Goal: Check status: Check status

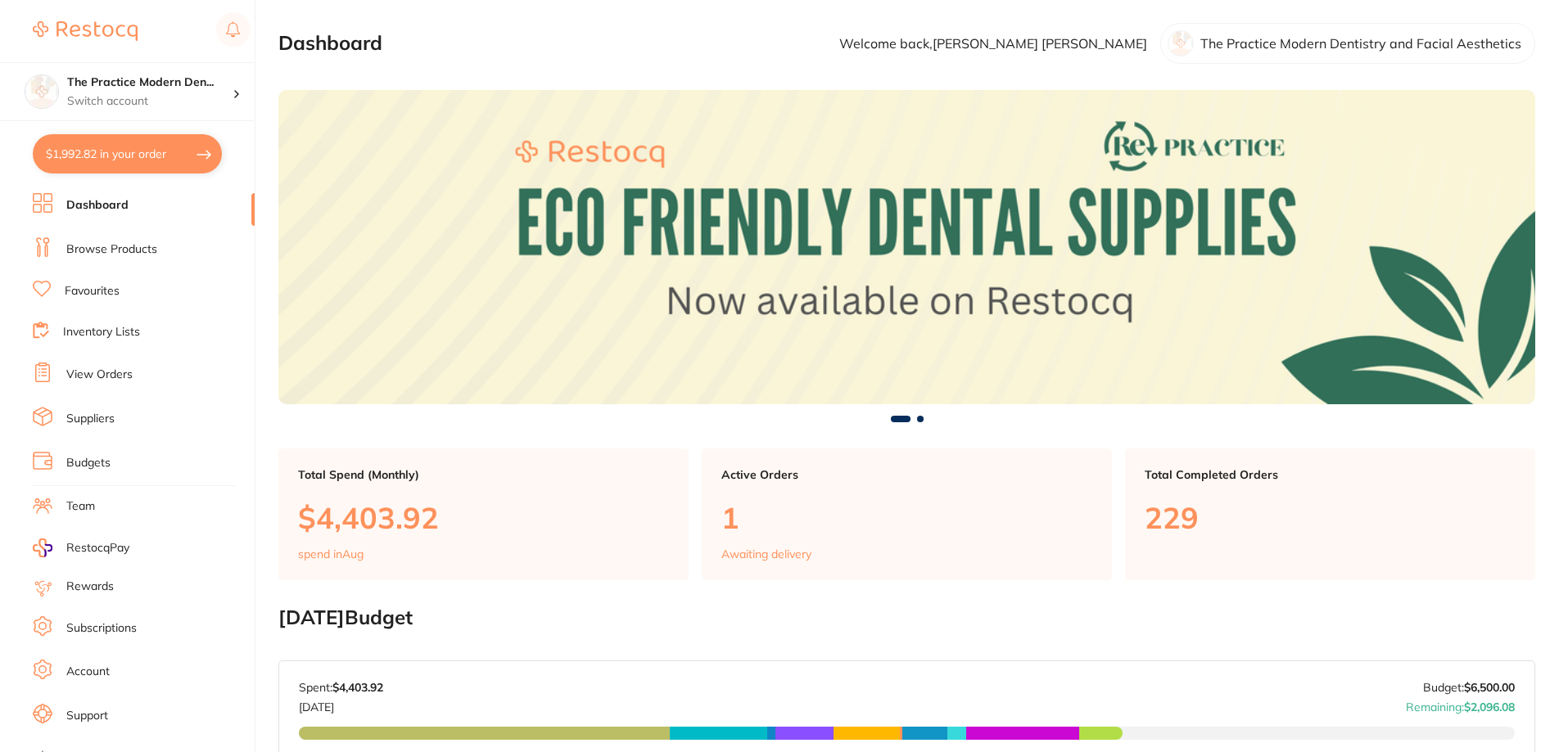
click at [103, 149] on button "$1,992.82 in your order" at bounding box center [128, 154] width 189 height 40
checkbox input "true"
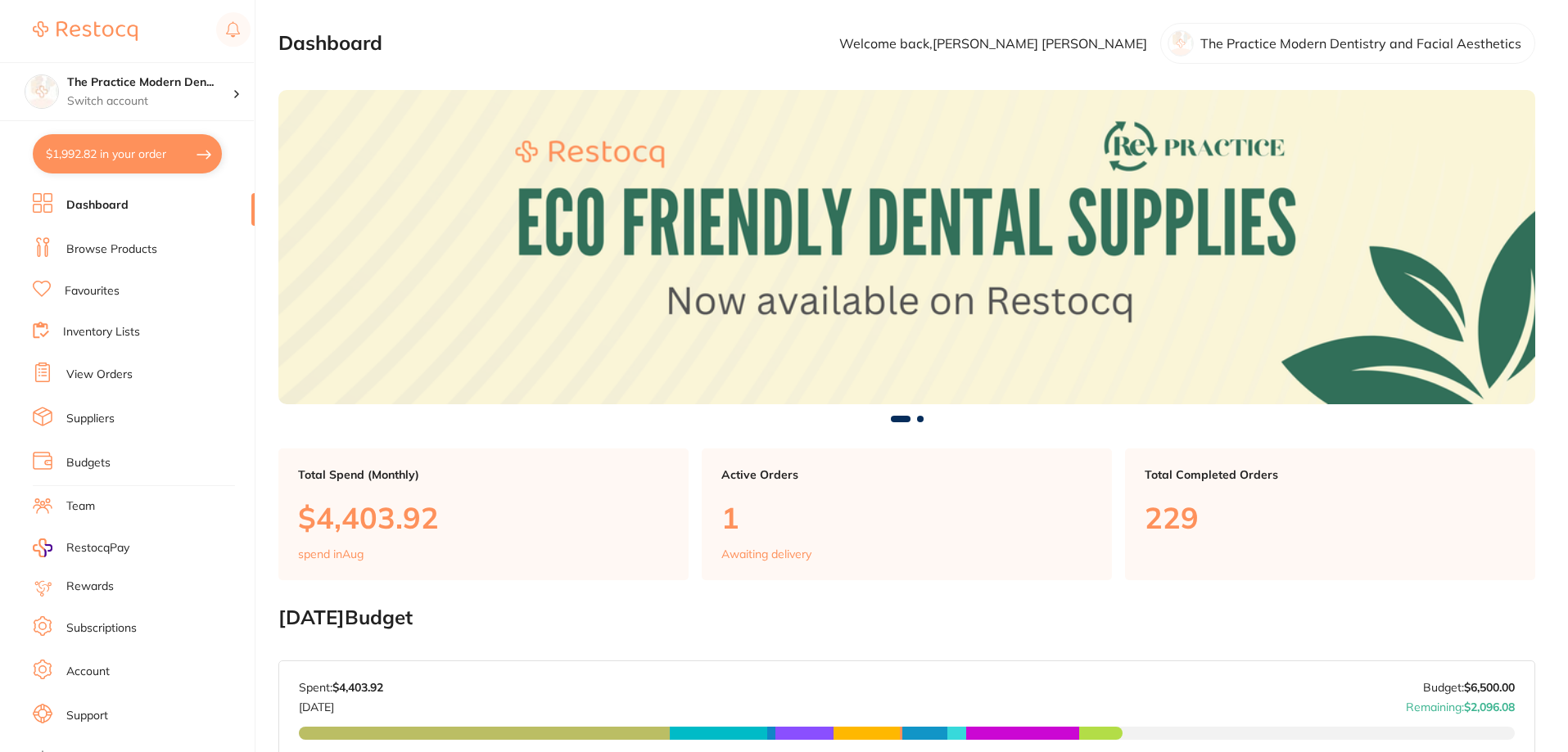
checkbox input "true"
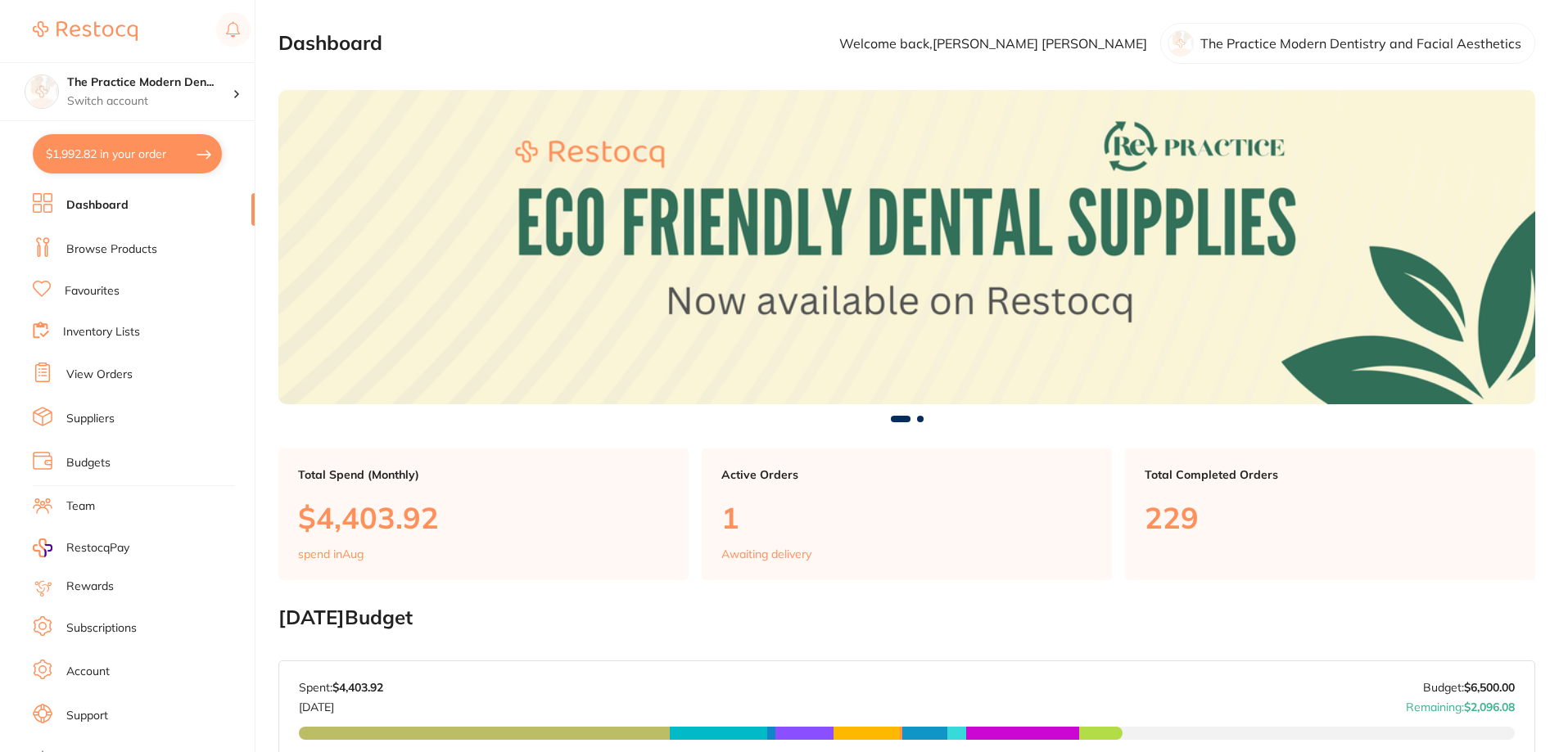
checkbox input "true"
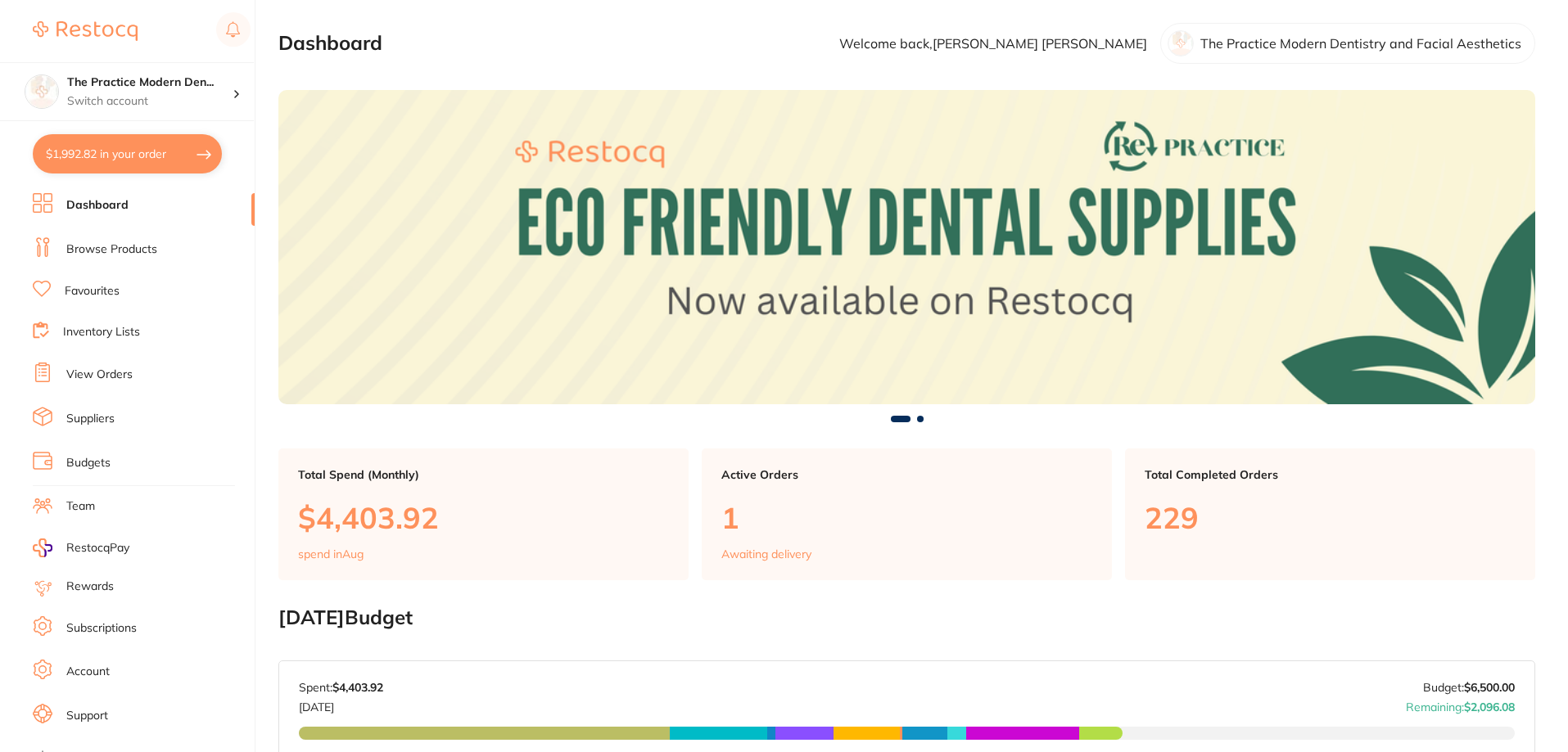
checkbox input "true"
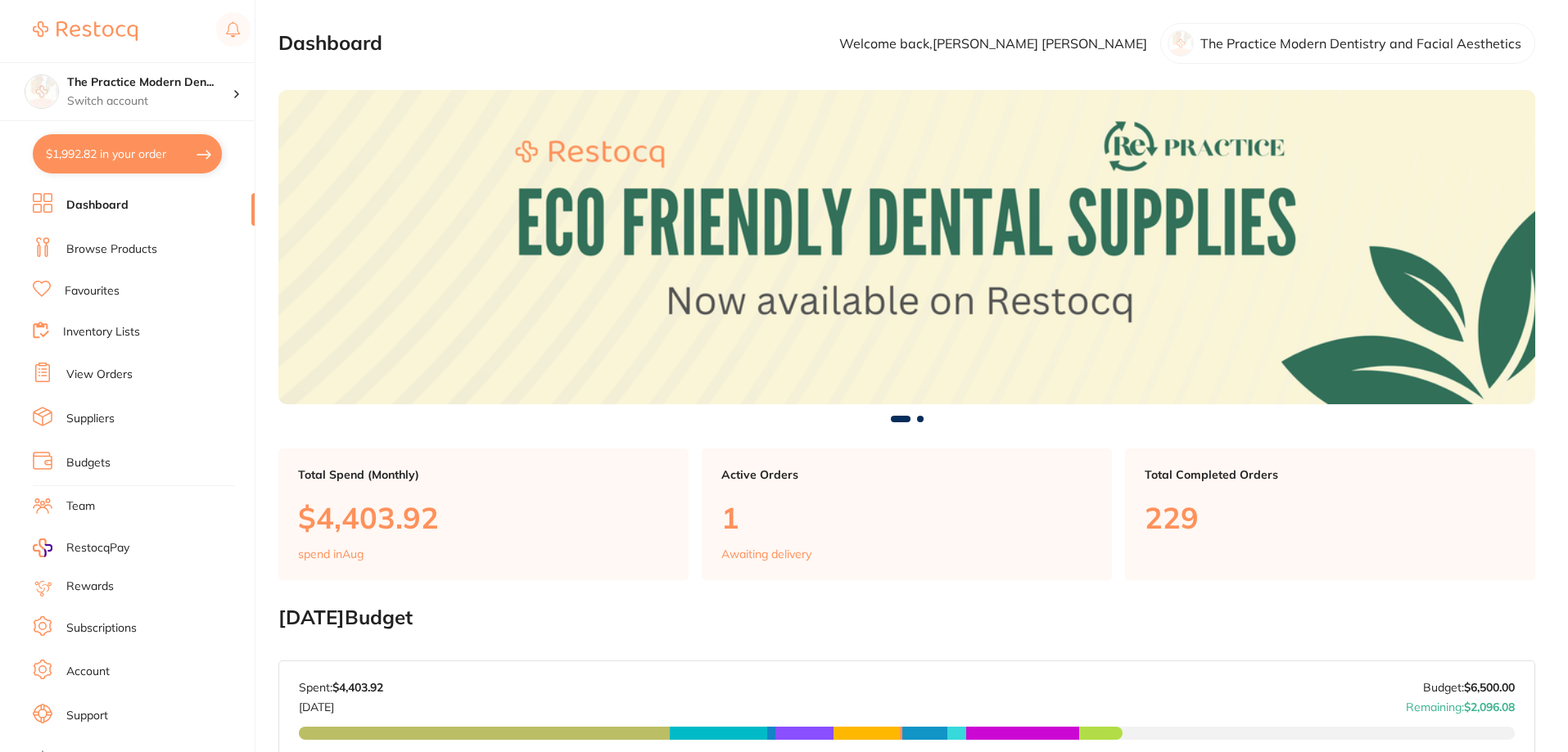
checkbox input "true"
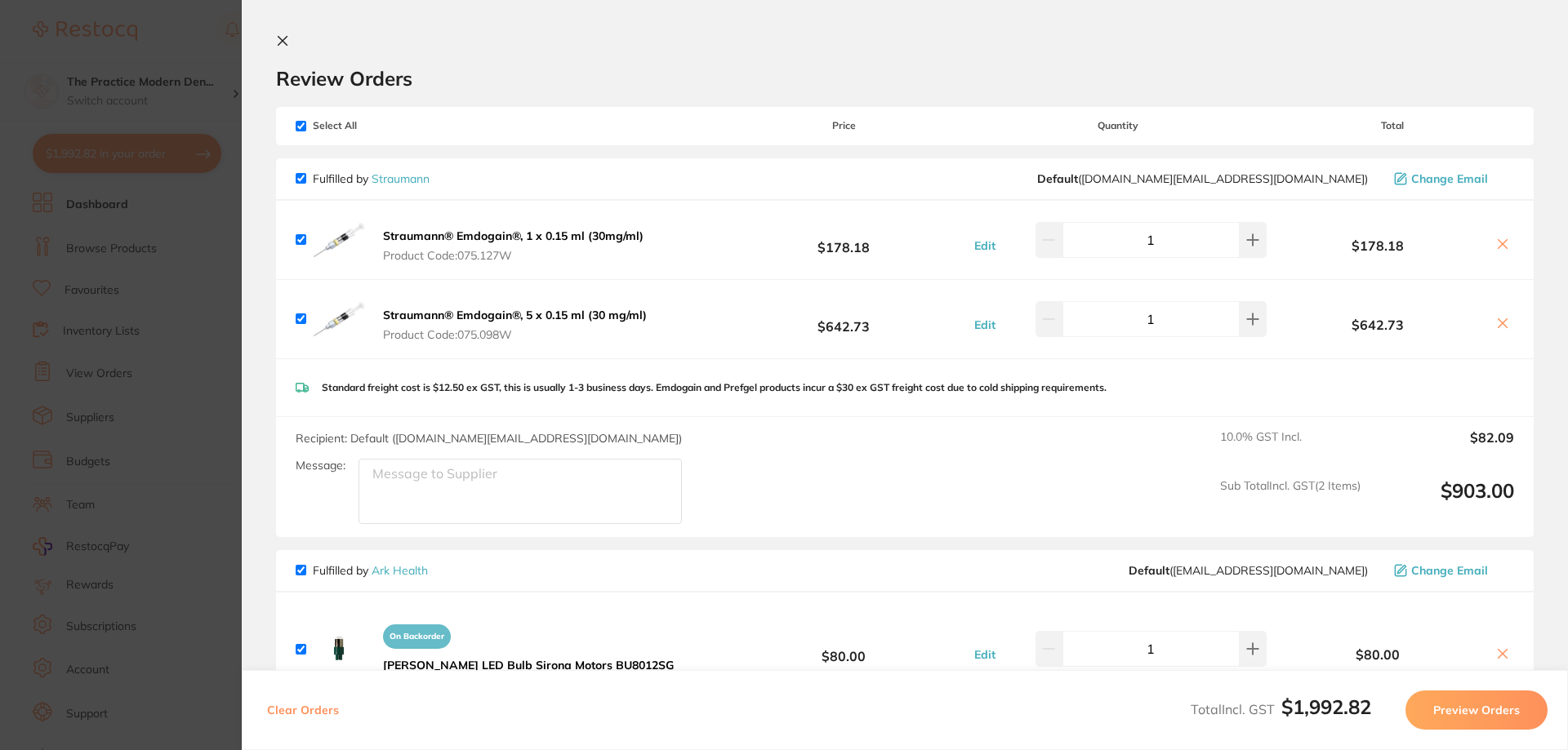
click at [122, 131] on section "Update RRP Set your pre negotiated price for this item. Item Agreed RRP (excl. …" at bounding box center [784, 375] width 1568 height 750
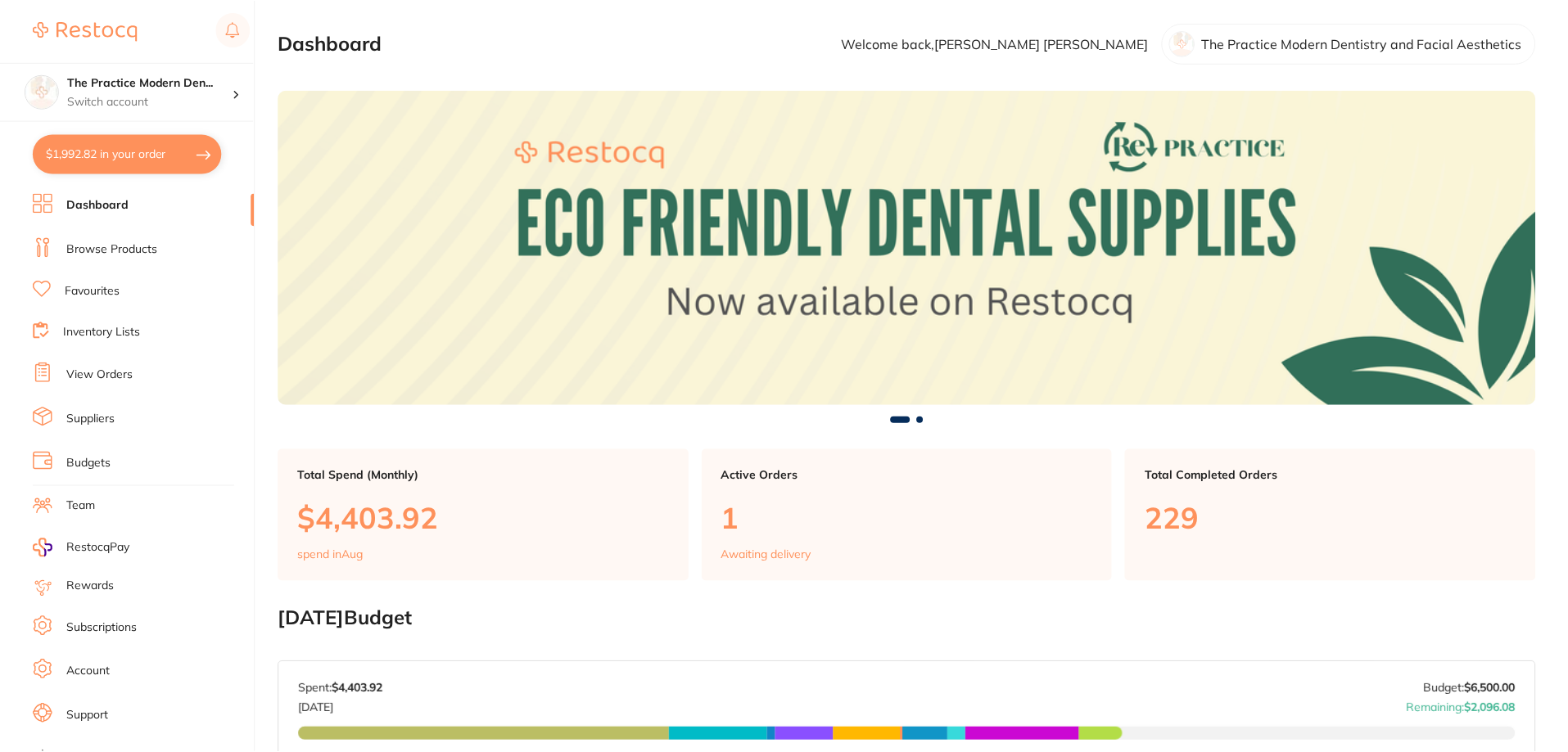
scroll to position [82, 0]
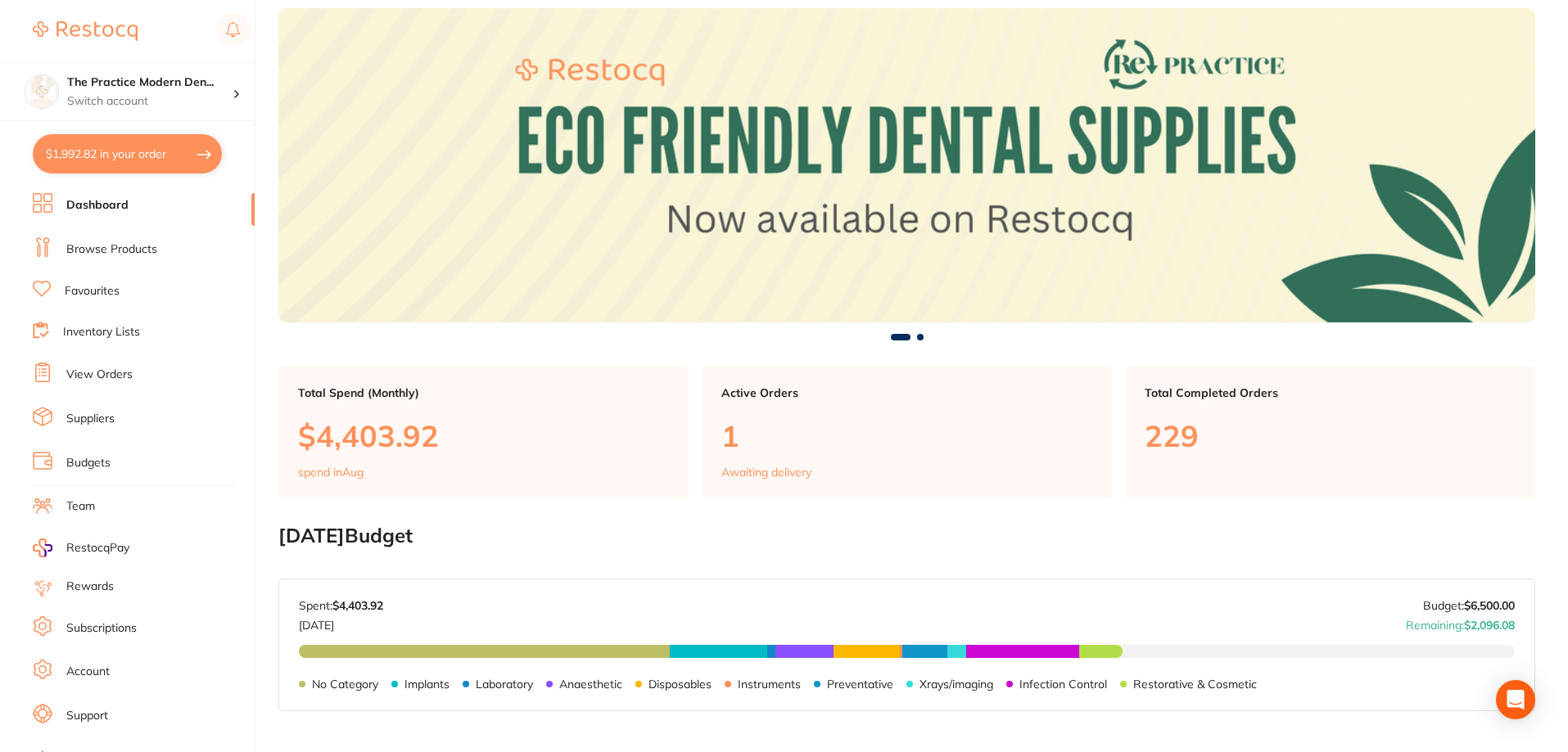
click at [112, 374] on link "View Orders" at bounding box center [99, 374] width 66 height 16
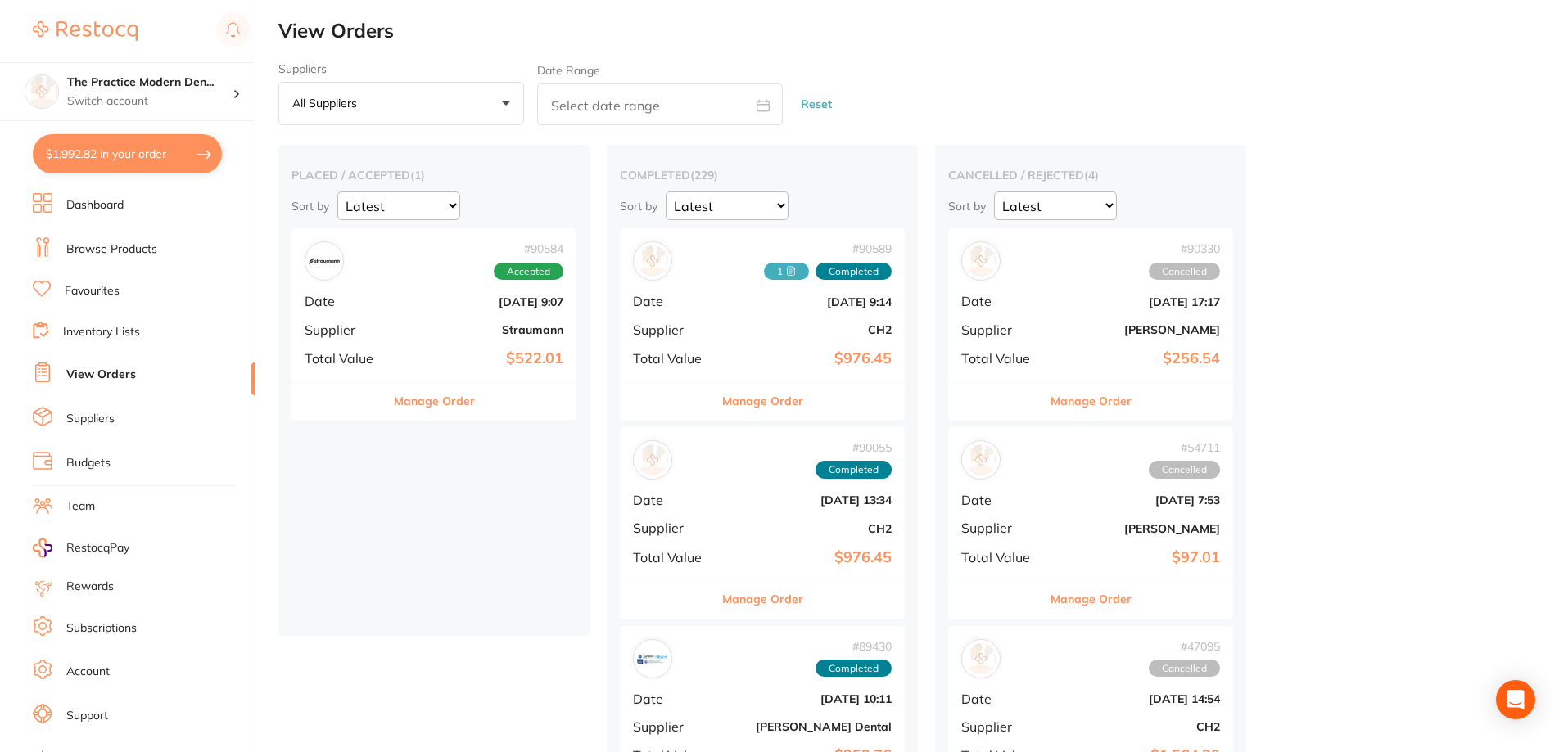
click at [457, 302] on b "[DATE] 9:07" at bounding box center [482, 302] width 164 height 14
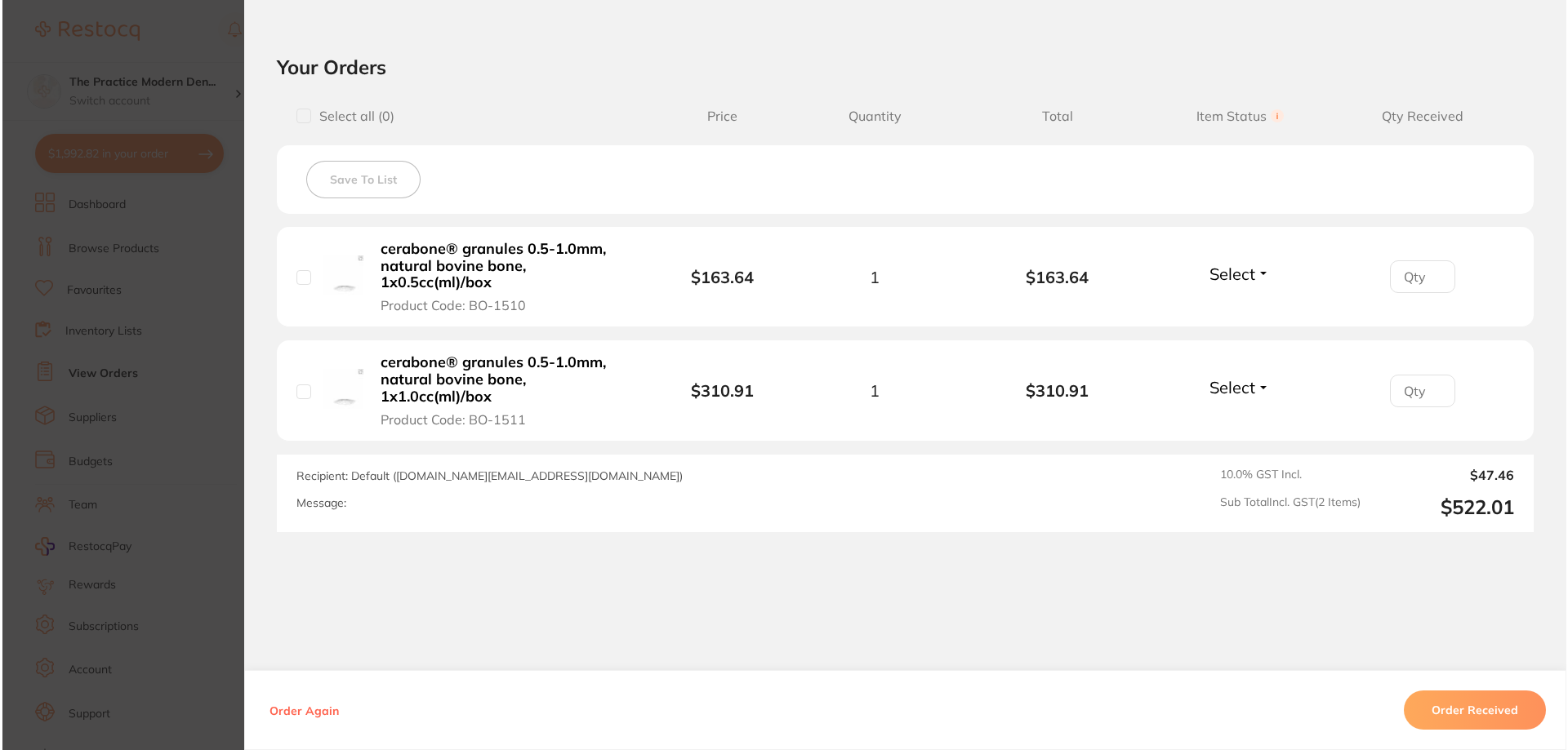
scroll to position [571, 0]
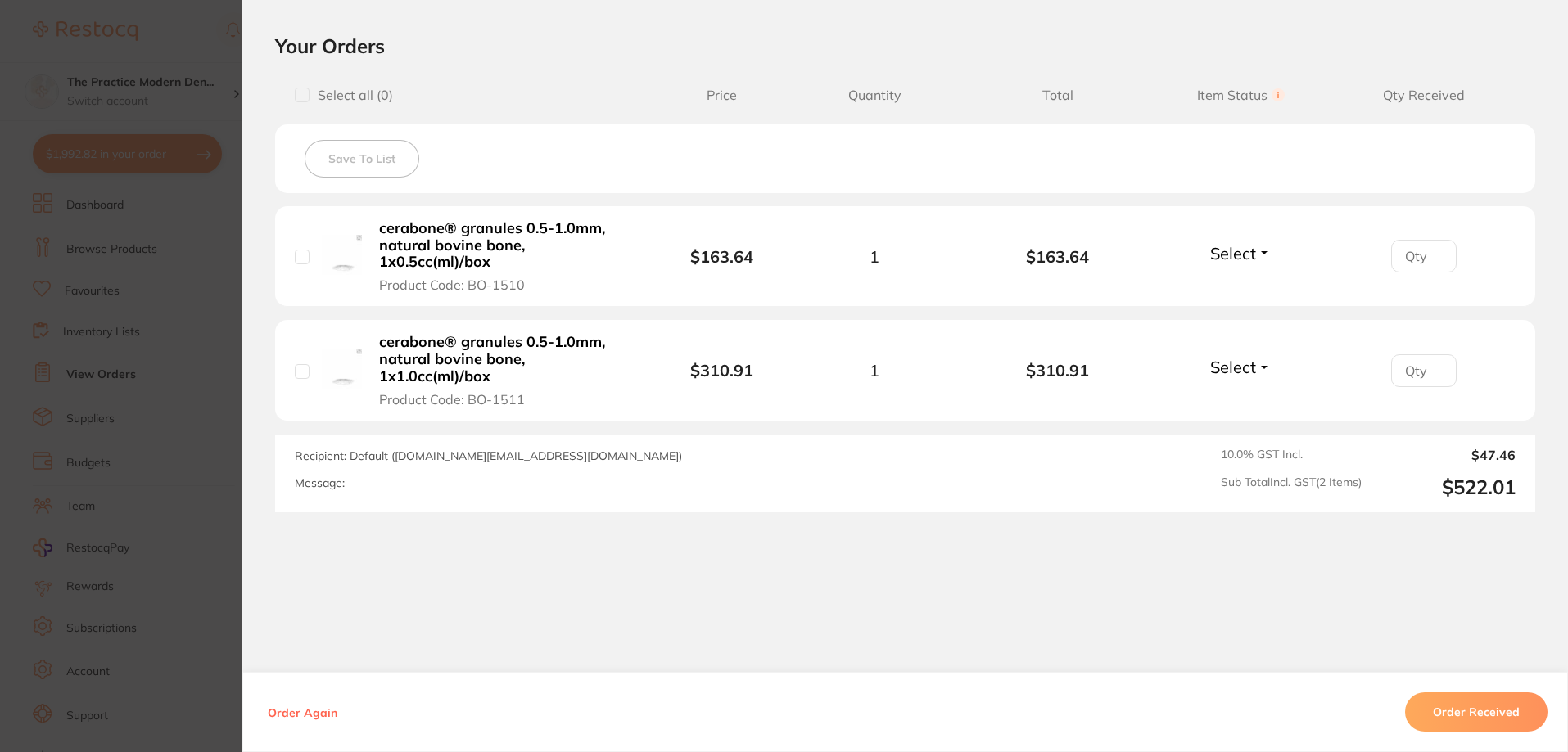
click at [92, 276] on section "Order ID: Restocq- 90584 Order Information Accepted Order Order Date [DATE] 9:0…" at bounding box center [784, 376] width 1568 height 752
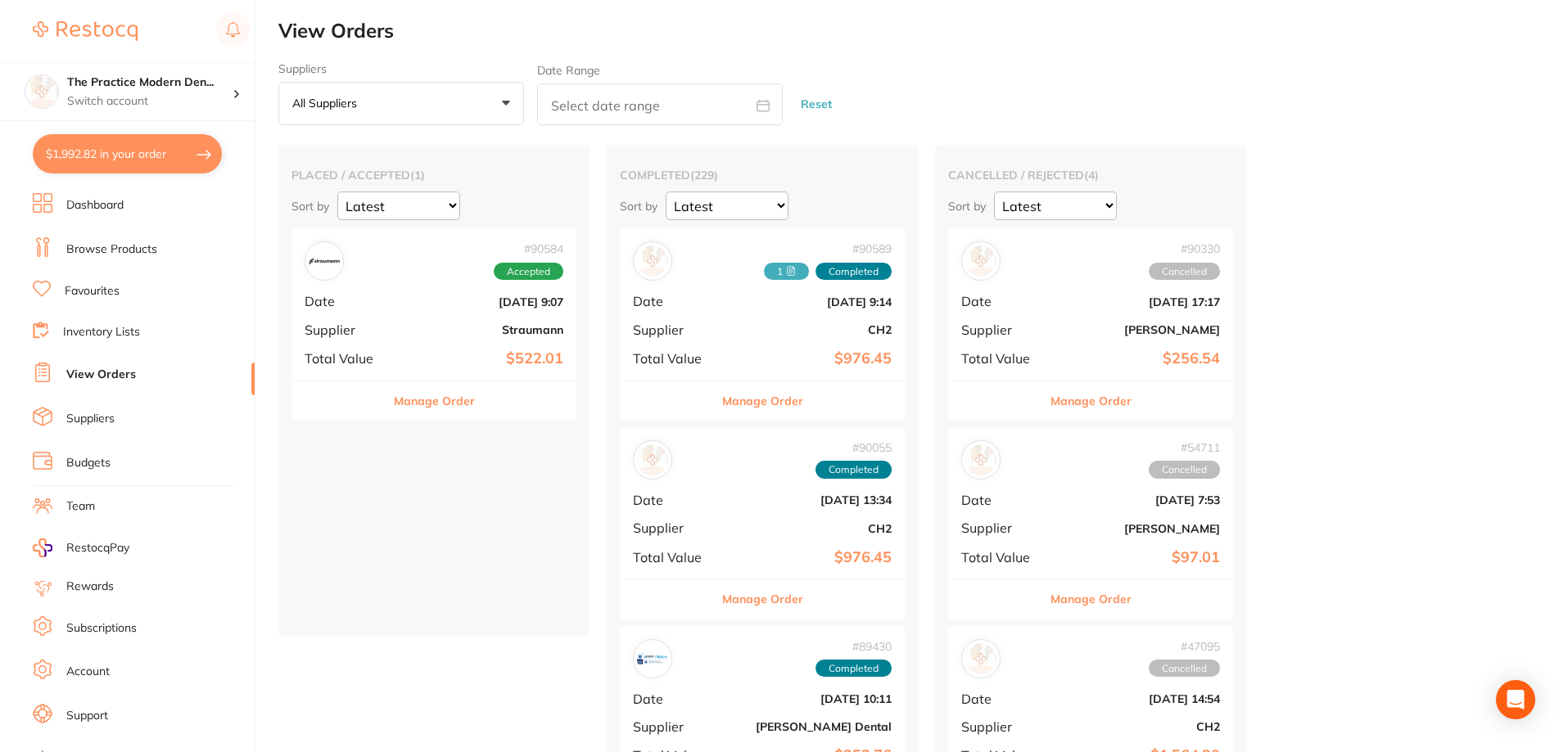
click at [114, 166] on button "$1,992.82 in your order" at bounding box center [128, 154] width 189 height 40
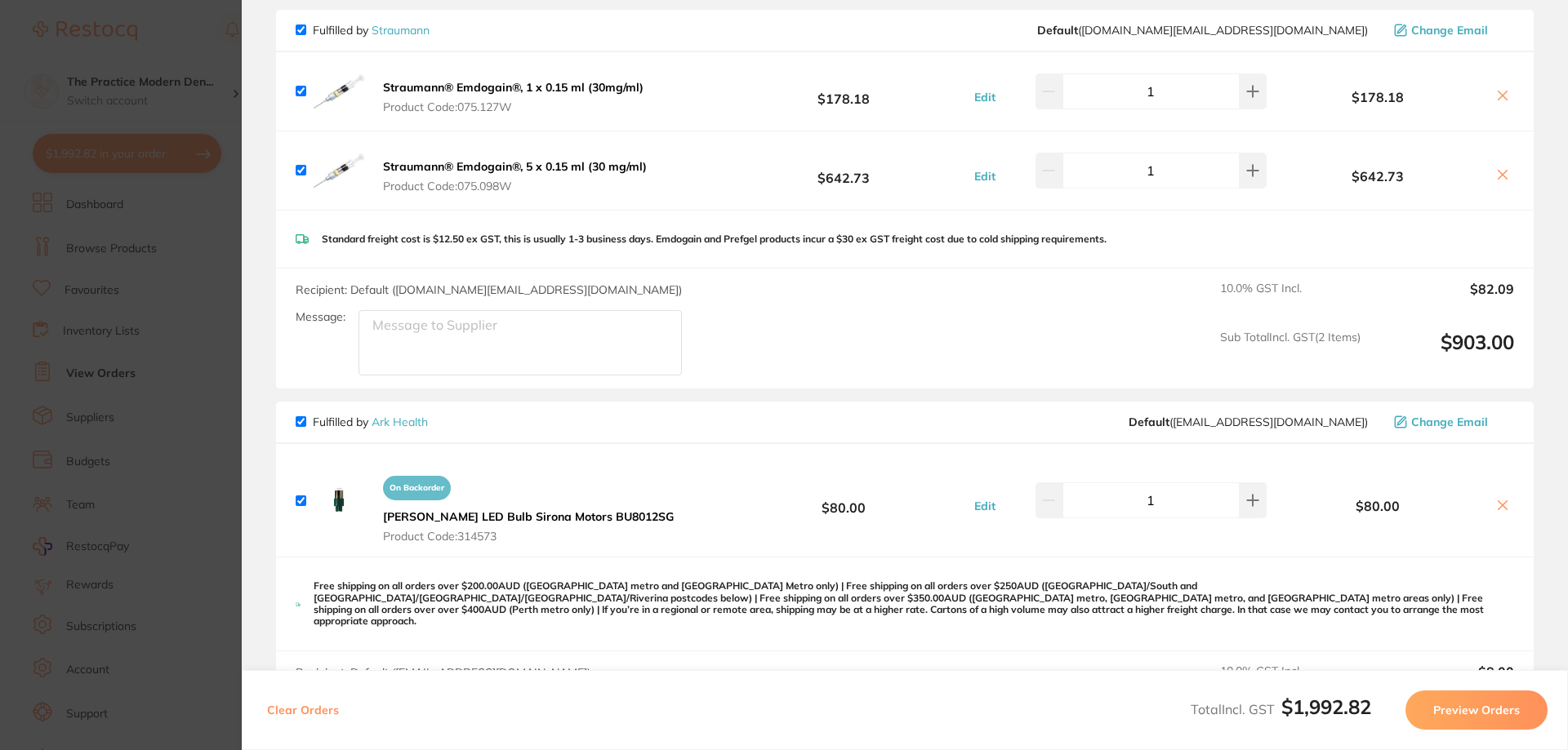
scroll to position [163, 0]
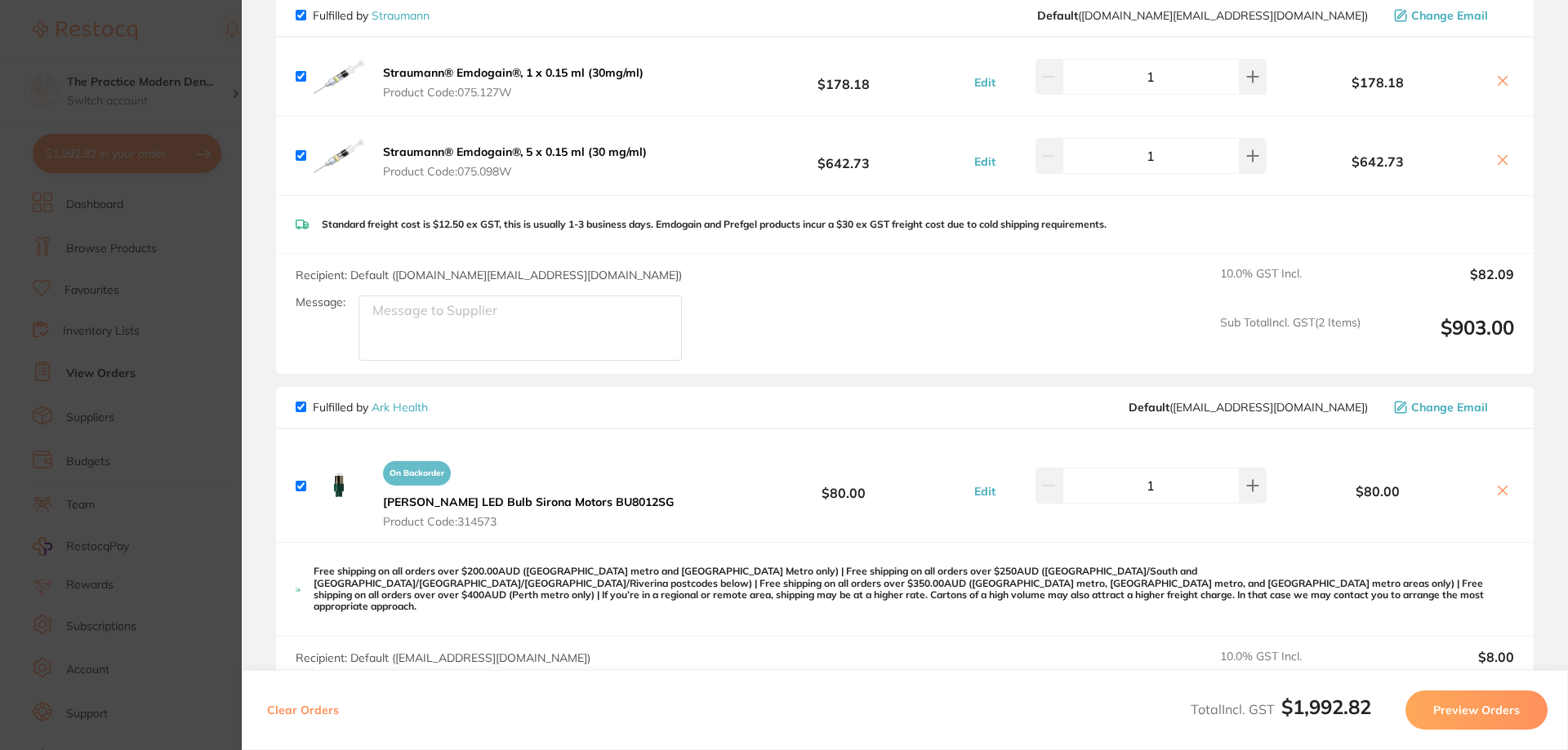
click at [212, 317] on section "Update RRP Set your pre negotiated price for this item. Item Agreed RRP (excl. …" at bounding box center [784, 375] width 1568 height 750
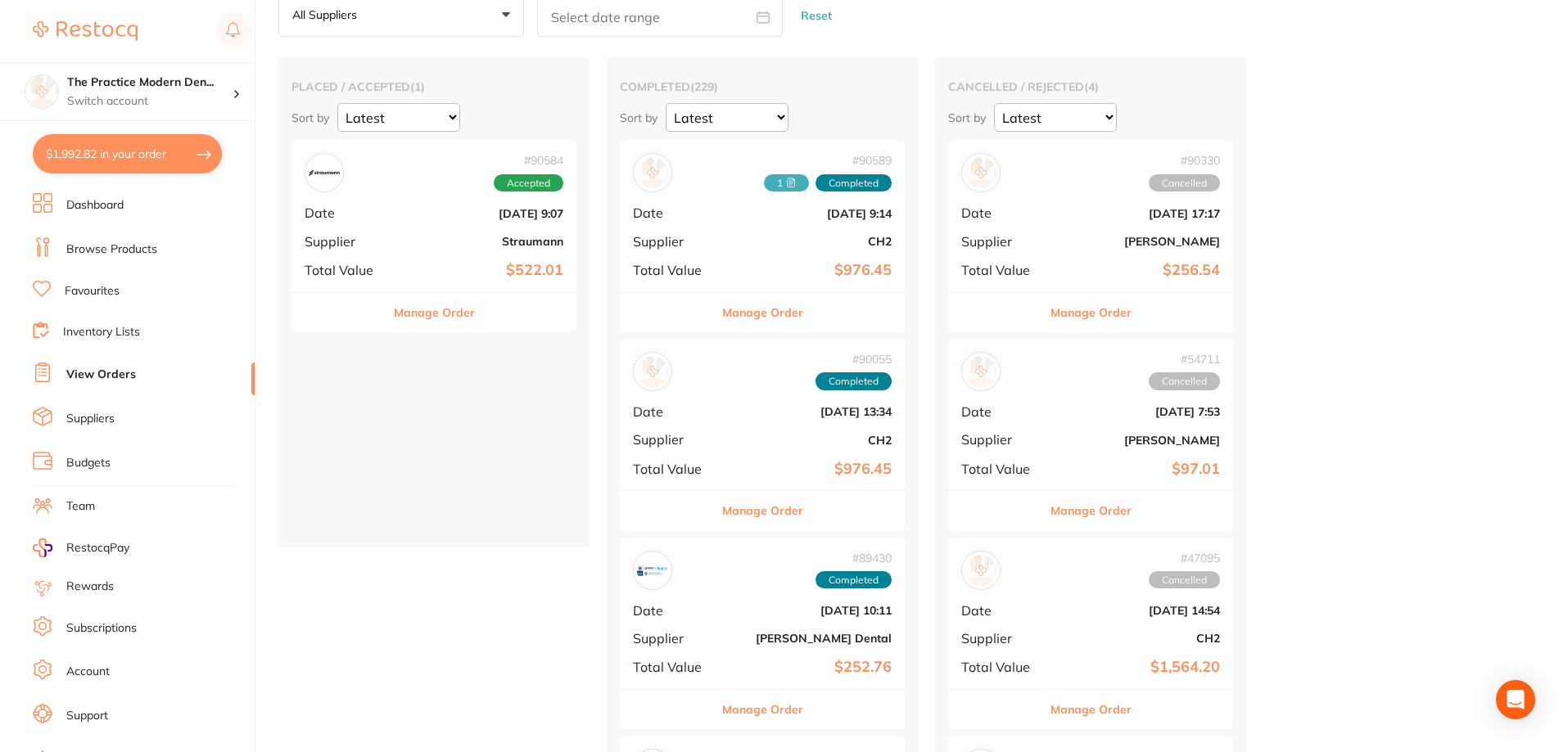
scroll to position [0, 0]
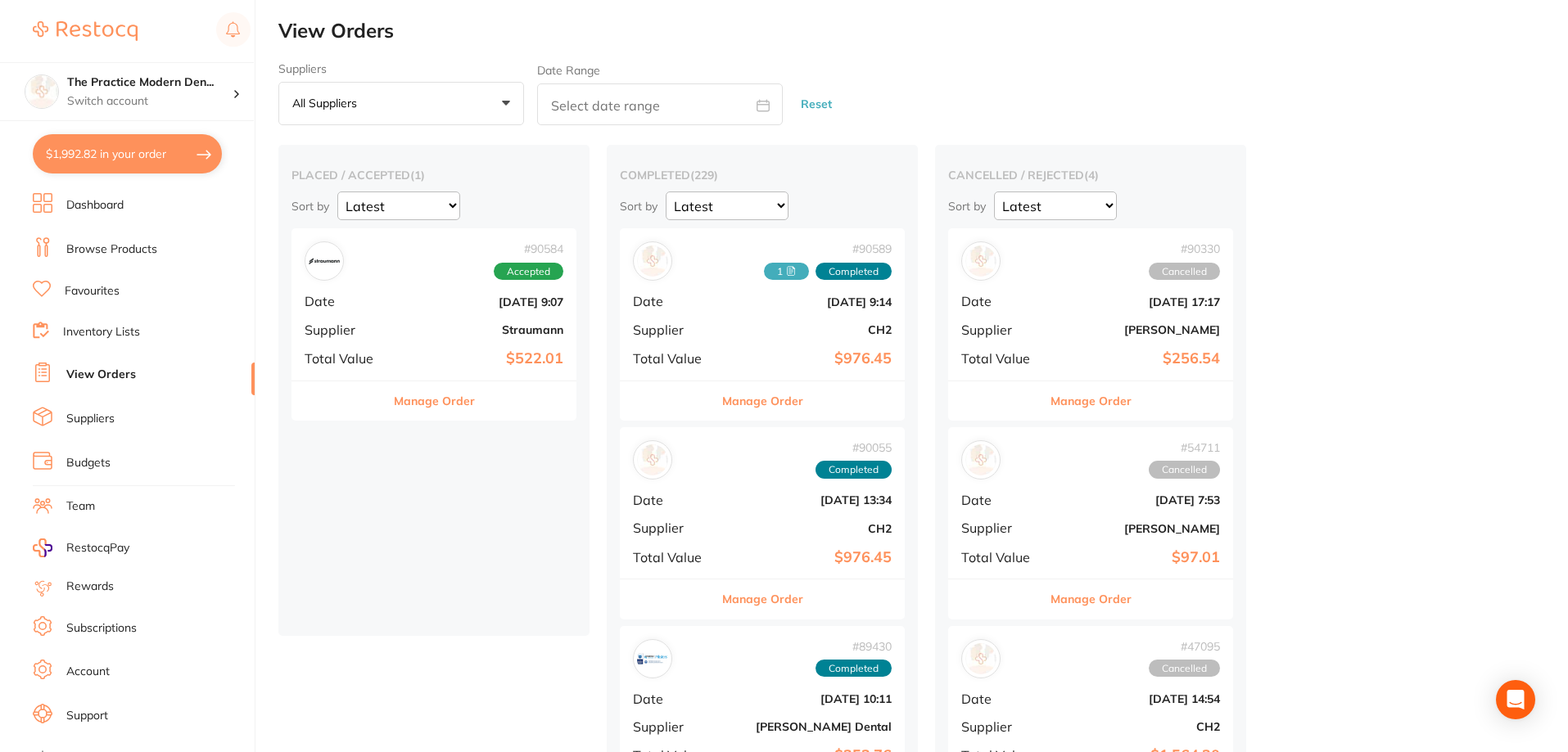
click at [729, 207] on select "Latest Notification" at bounding box center [727, 206] width 123 height 29
drag, startPoint x: 771, startPoint y: 215, endPoint x: 780, endPoint y: 205, distance: 13.5
click at [771, 215] on select "Latest Notification" at bounding box center [727, 206] width 123 height 29
drag, startPoint x: 780, startPoint y: 205, endPoint x: 766, endPoint y: 201, distance: 14.6
click at [780, 205] on select "Latest Notification" at bounding box center [727, 206] width 123 height 29
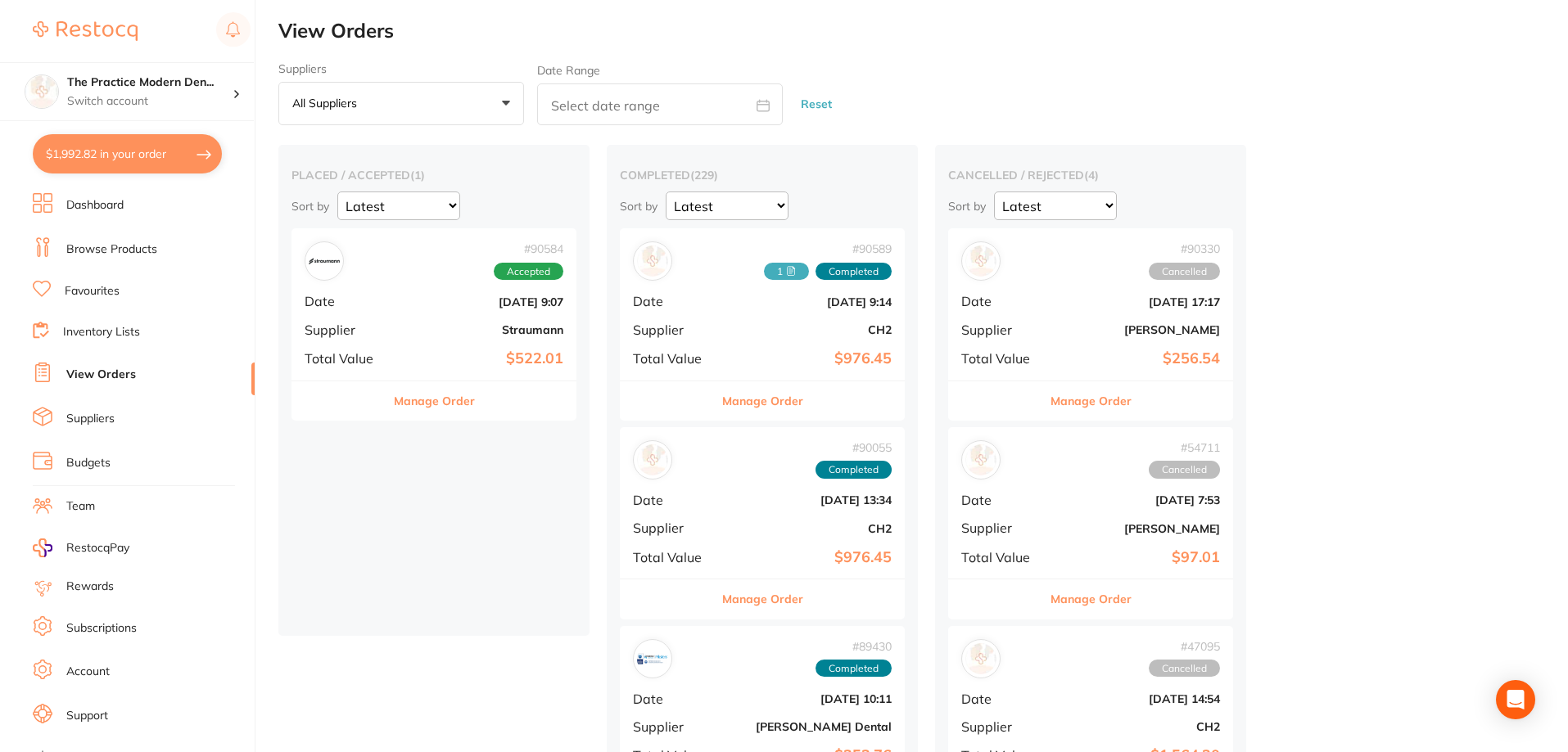
click at [392, 100] on button "All suppliers +0" at bounding box center [401, 104] width 246 height 44
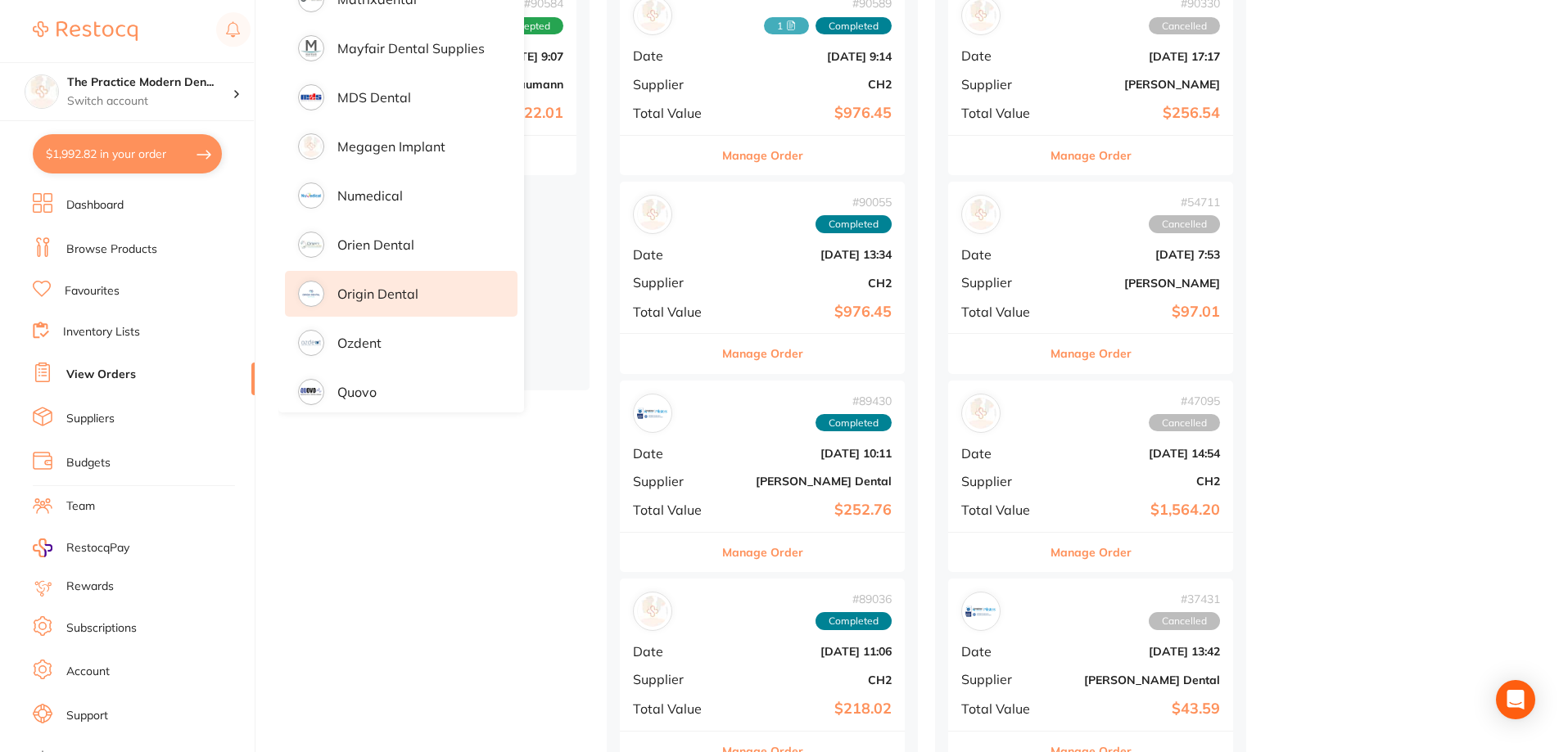
scroll to position [1218, 0]
